Goal: Information Seeking & Learning: Learn about a topic

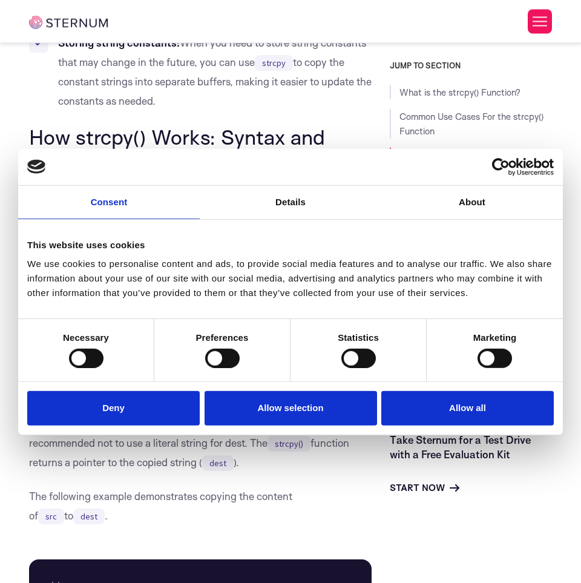
scroll to position [1588, 0]
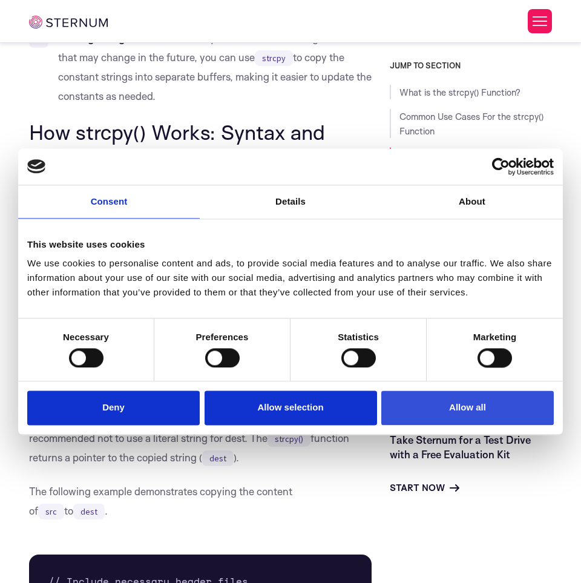
click at [498, 419] on button "Allow all" at bounding box center [468, 408] width 173 height 35
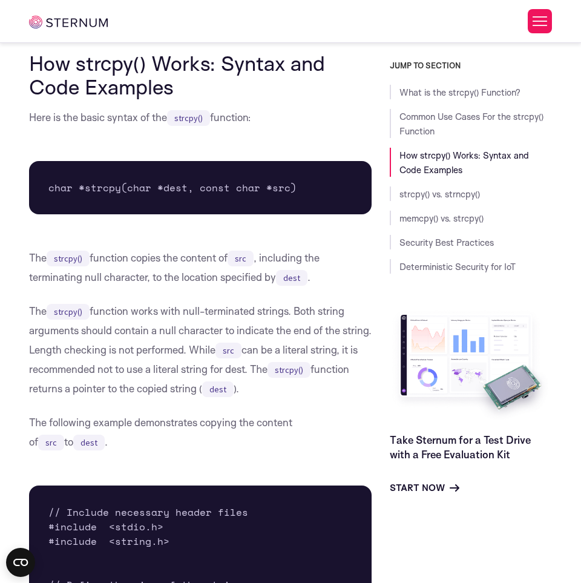
scroll to position [2020, 0]
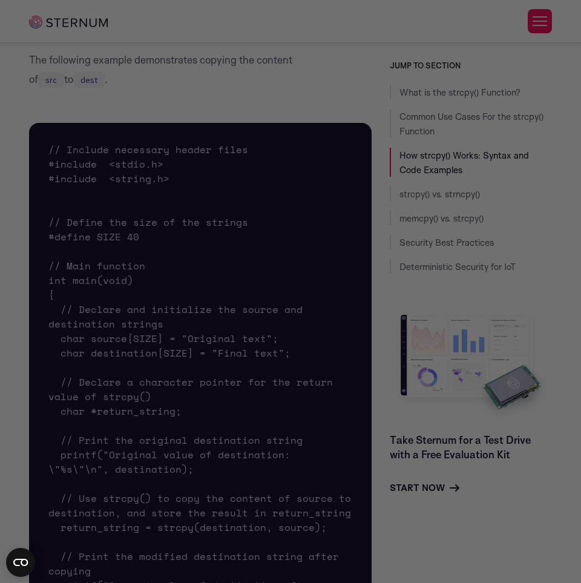
click at [532, 114] on div at bounding box center [293, 294] width 587 height 589
click at [546, 89] on div at bounding box center [293, 294] width 587 height 589
drag, startPoint x: 546, startPoint y: 89, endPoint x: 340, endPoint y: 58, distance: 207.7
click at [545, 88] on div at bounding box center [293, 294] width 587 height 589
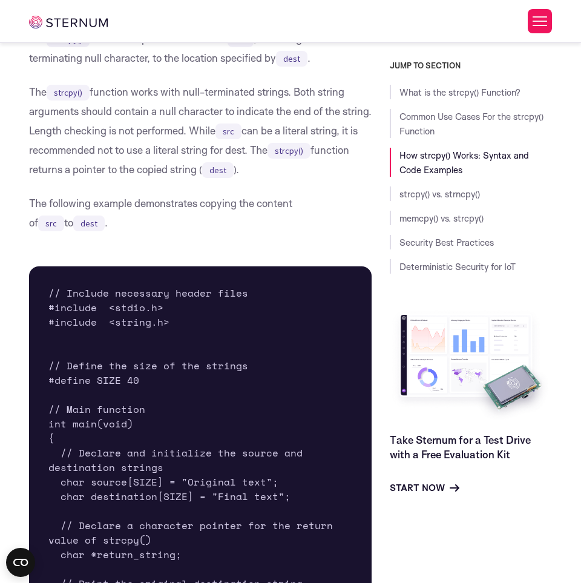
scroll to position [1738, 0]
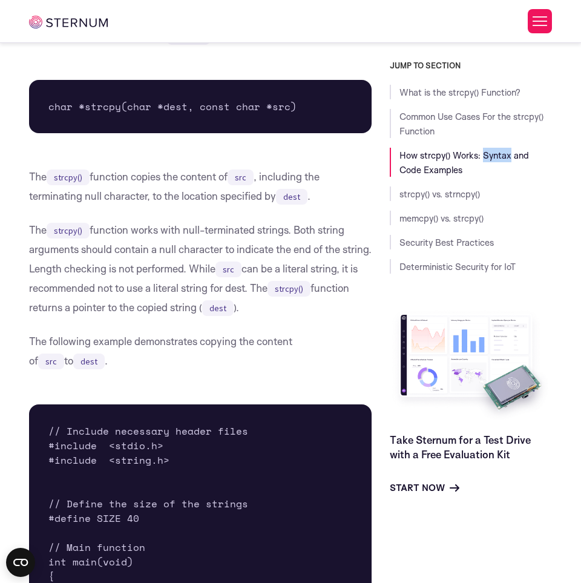
click at [507, 148] on li "How strcpy() Works: Syntax and Code Examples" at bounding box center [471, 162] width 162 height 29
